Goal: Task Accomplishment & Management: Manage account settings

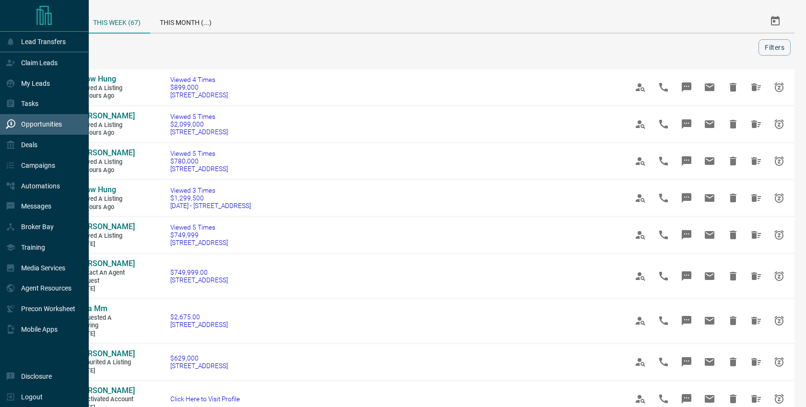
click at [37, 123] on p "Opportunities" at bounding box center [41, 124] width 41 height 8
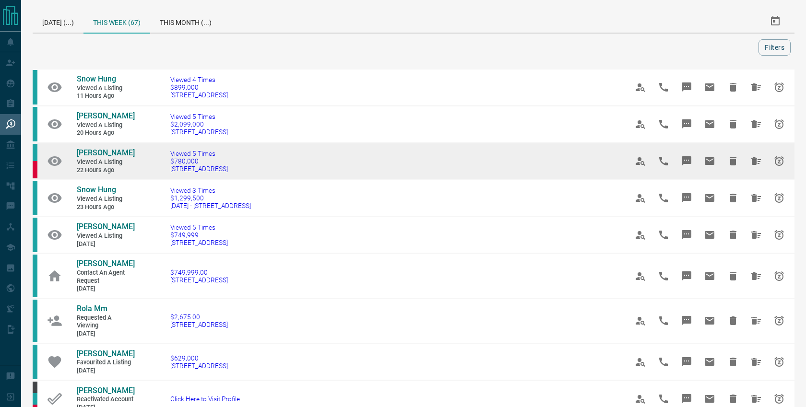
click at [102, 158] on span "Viewed a Listing" at bounding box center [106, 162] width 58 height 8
click at [100, 150] on span "[PERSON_NAME]" at bounding box center [106, 152] width 58 height 9
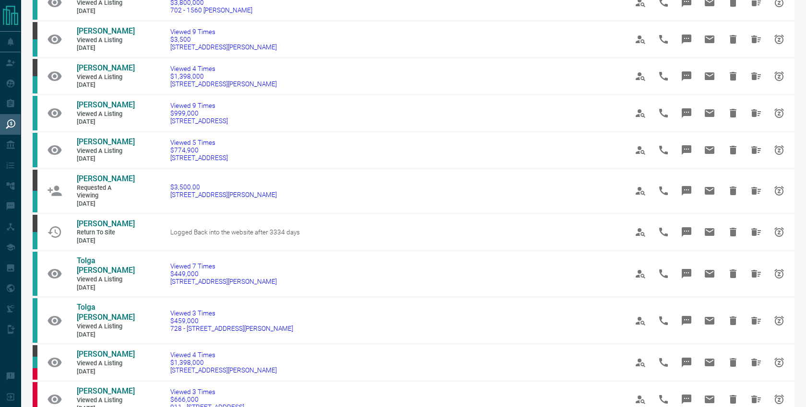
scroll to position [438, 0]
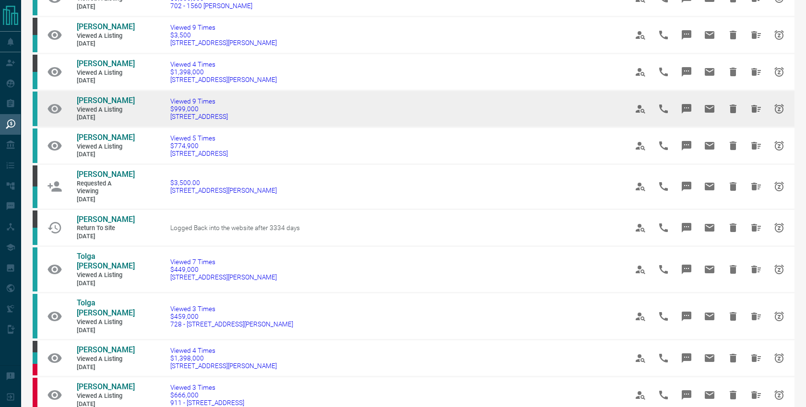
click at [105, 103] on link "[PERSON_NAME]" at bounding box center [106, 101] width 58 height 10
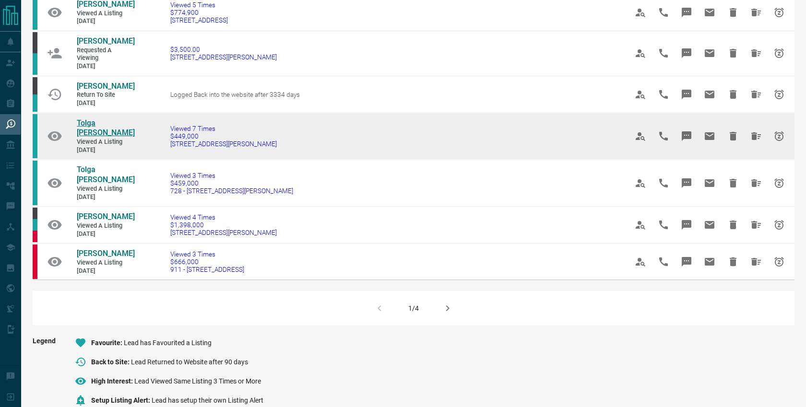
scroll to position [573, 0]
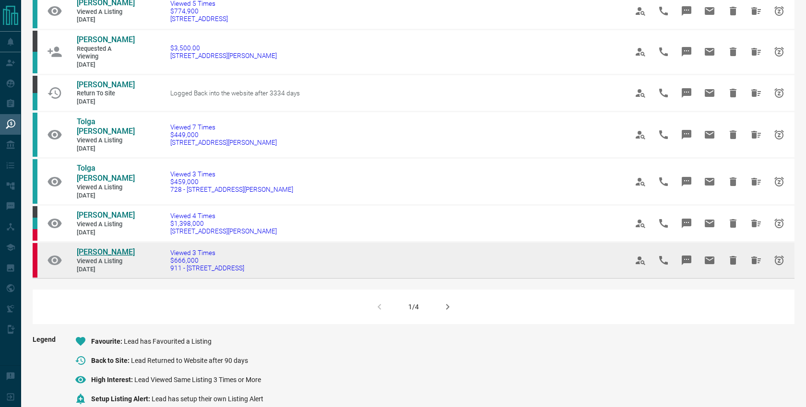
click at [91, 250] on span "[PERSON_NAME]" at bounding box center [106, 252] width 58 height 9
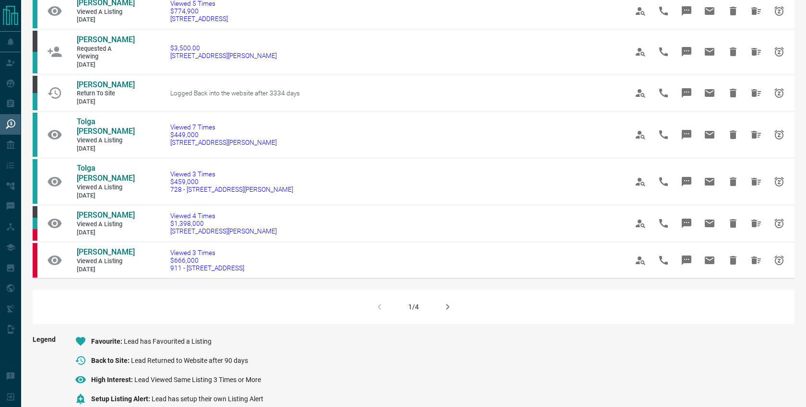
click at [447, 302] on icon "button" at bounding box center [448, 307] width 12 height 12
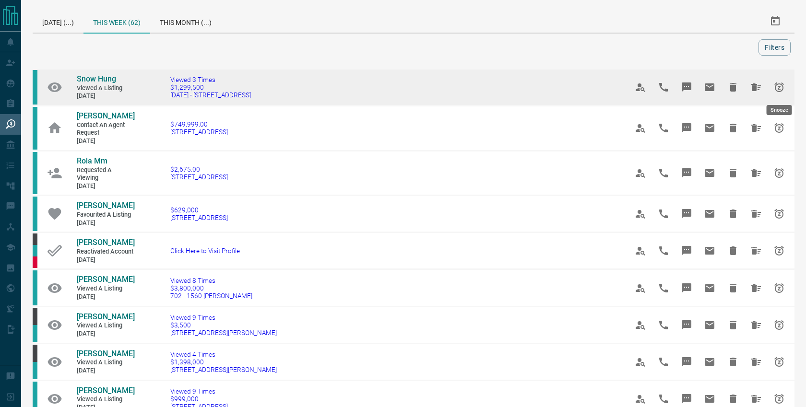
click at [781, 87] on icon "Snooze" at bounding box center [780, 88] width 12 height 12
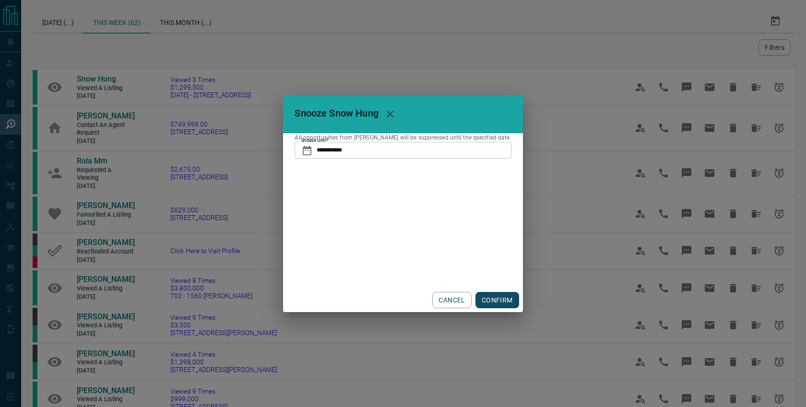
click at [410, 152] on input "**********" at bounding box center [414, 150] width 194 height 16
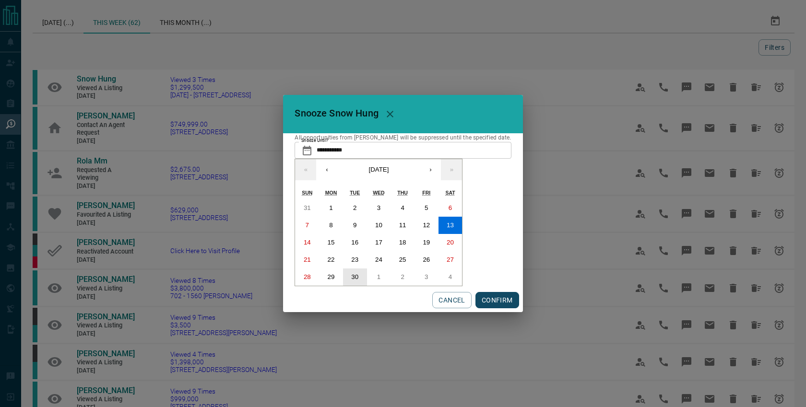
click at [358, 280] on abbr "30" at bounding box center [354, 277] width 7 height 7
type input "**********"
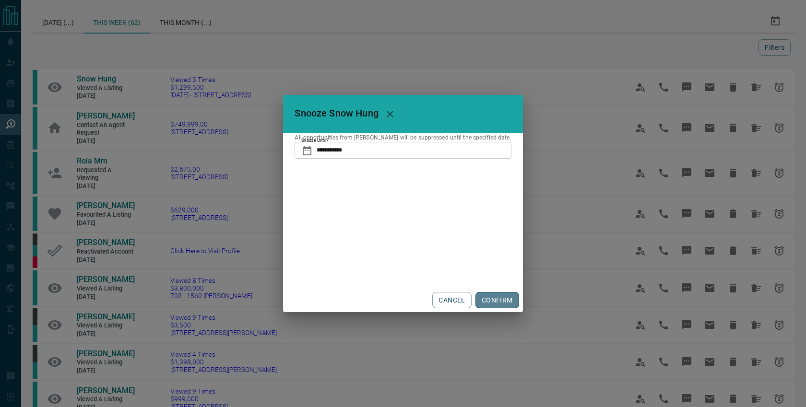
click at [484, 297] on button "CONFIRM" at bounding box center [498, 300] width 44 height 16
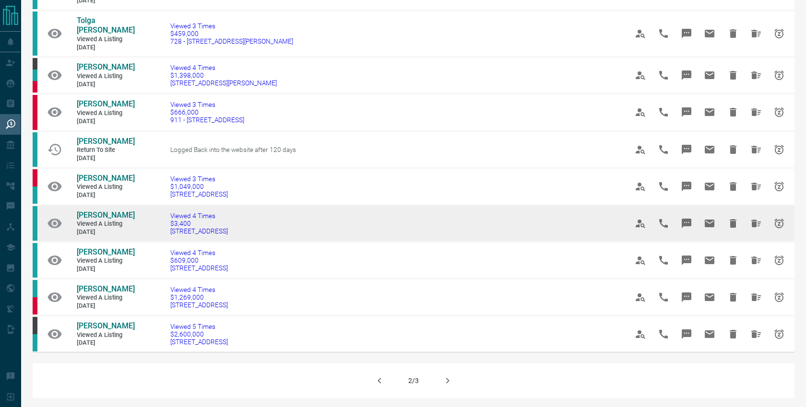
scroll to position [497, 0]
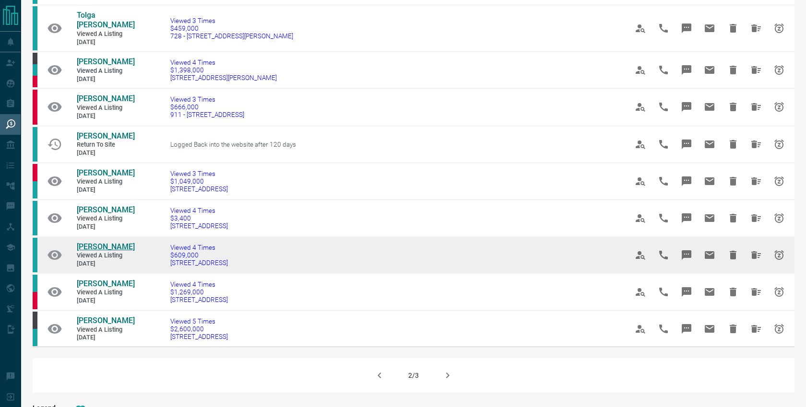
click at [88, 246] on span "[PERSON_NAME]" at bounding box center [106, 246] width 58 height 9
click at [783, 257] on icon "Snooze" at bounding box center [779, 255] width 10 height 10
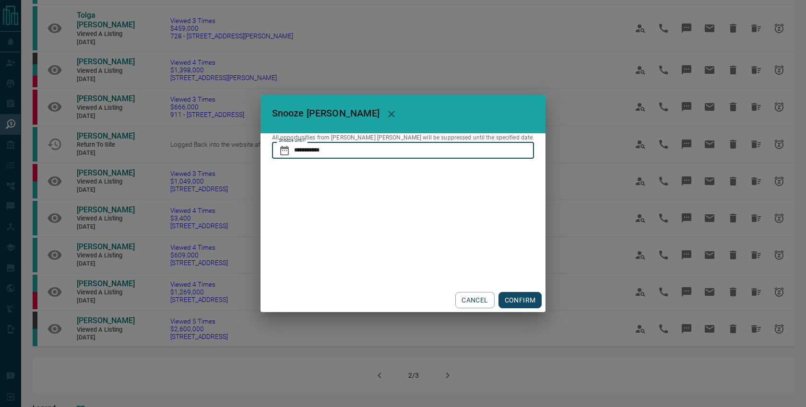
click at [343, 149] on input "**********" at bounding box center [414, 150] width 240 height 16
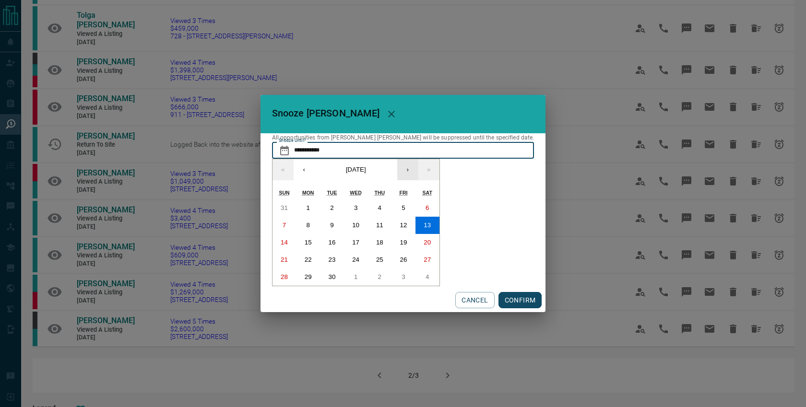
click at [418, 170] on button "›" at bounding box center [407, 169] width 21 height 21
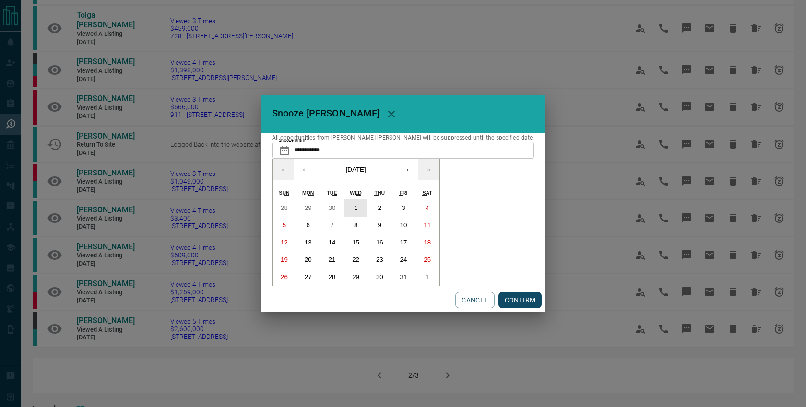
click at [368, 207] on button "1" at bounding box center [356, 208] width 24 height 17
type input "**********"
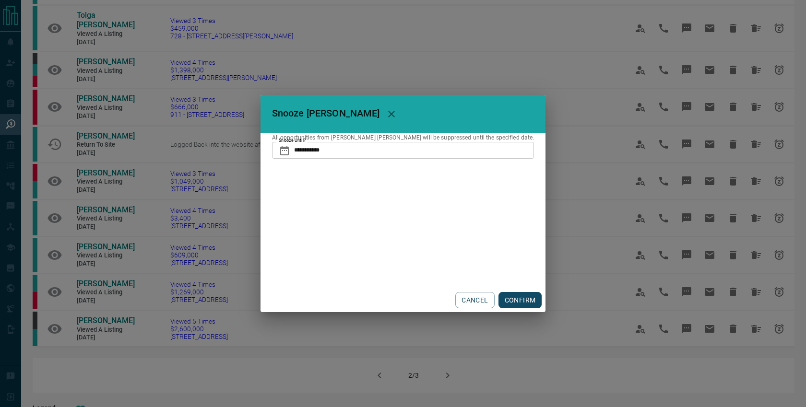
click at [499, 297] on button "CONFIRM" at bounding box center [521, 300] width 44 height 16
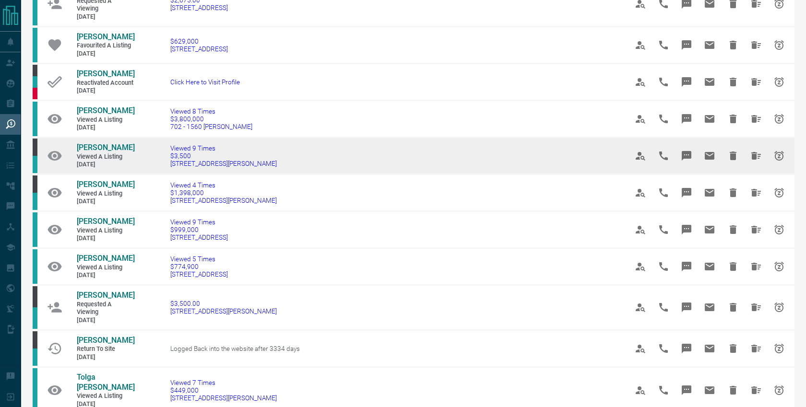
scroll to position [92, 0]
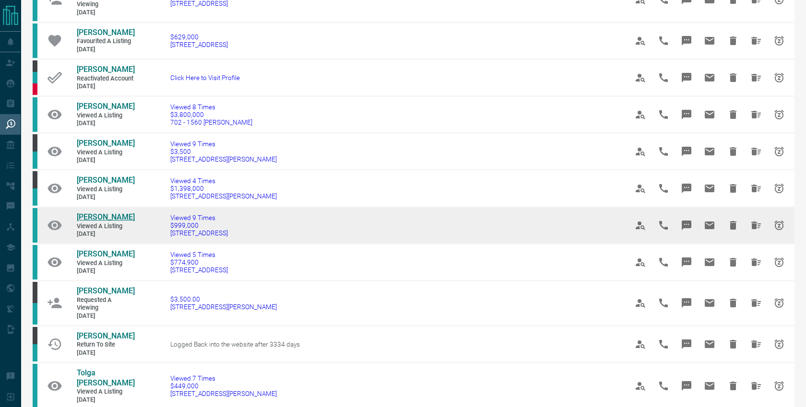
click at [95, 217] on span "[PERSON_NAME]" at bounding box center [106, 217] width 58 height 9
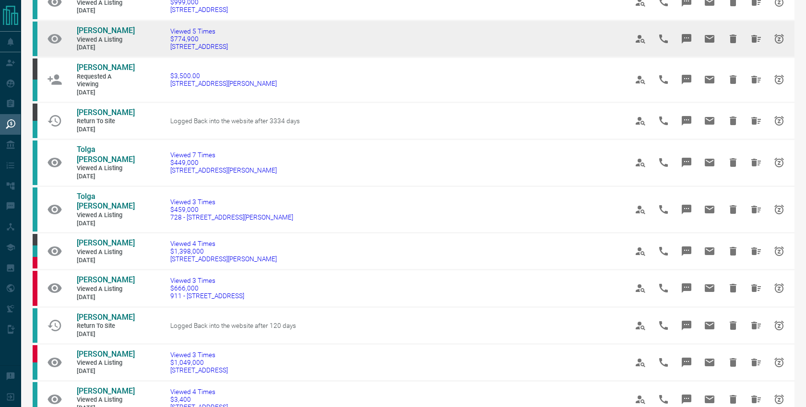
scroll to position [321, 0]
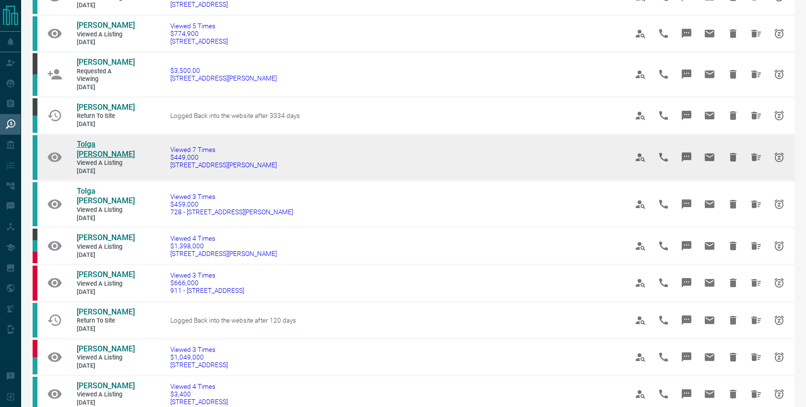
click at [93, 159] on span "Tolga [PERSON_NAME]" at bounding box center [106, 149] width 58 height 19
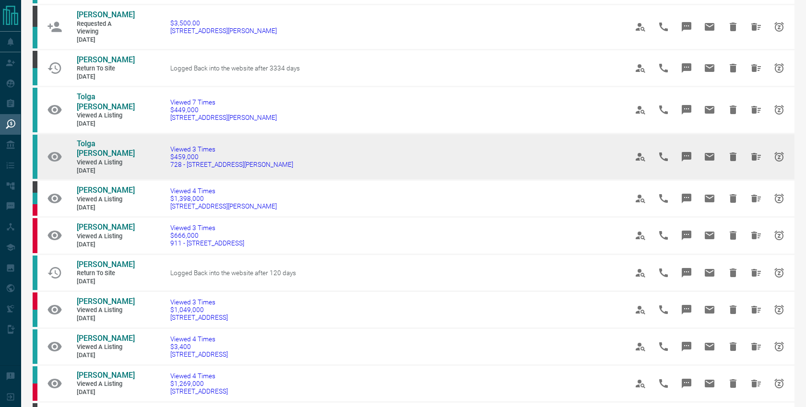
scroll to position [382, 0]
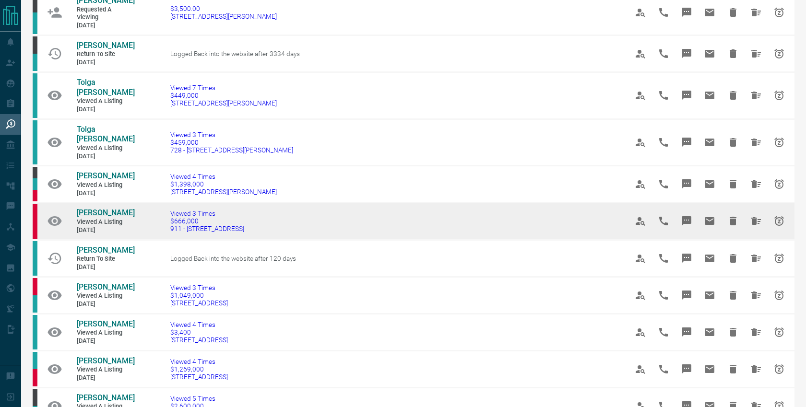
click at [88, 213] on span "[PERSON_NAME]" at bounding box center [106, 212] width 58 height 9
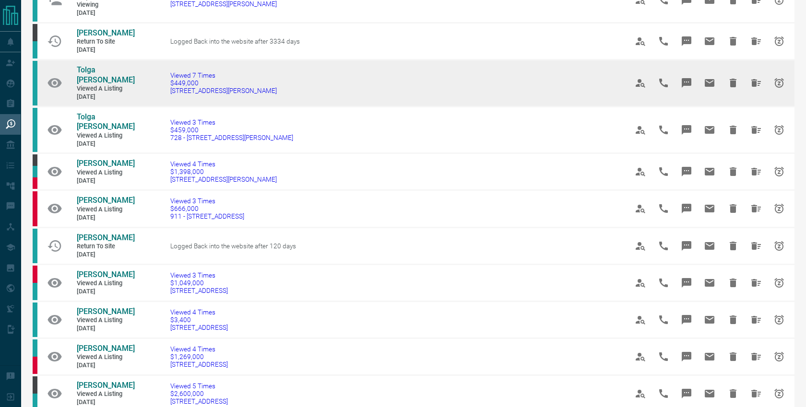
scroll to position [400, 0]
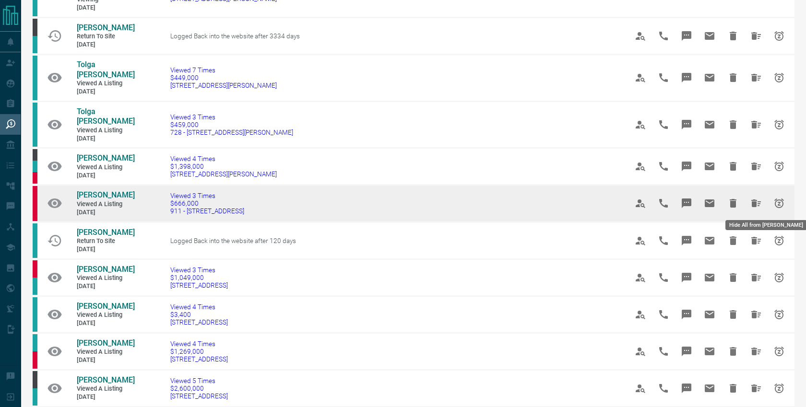
click at [757, 203] on icon "Hide All from Sandy L" at bounding box center [756, 204] width 12 height 12
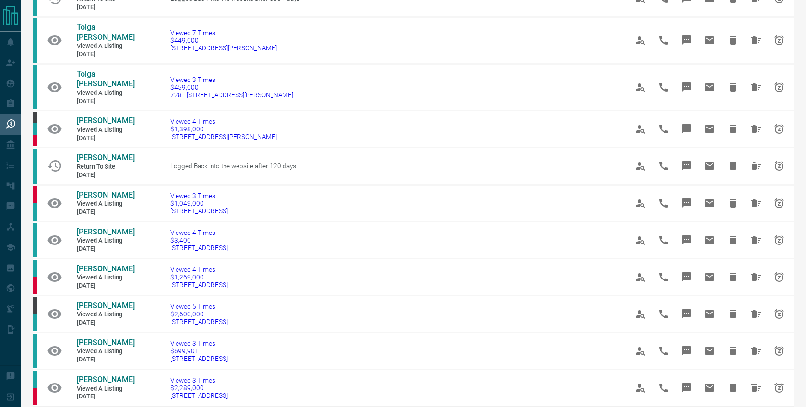
scroll to position [437, 0]
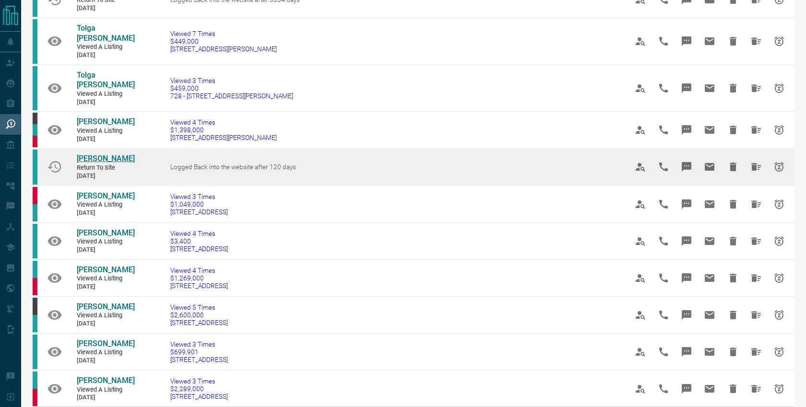
click at [92, 157] on span "[PERSON_NAME]" at bounding box center [106, 158] width 58 height 9
